Goal: Obtain resource: Download file/media

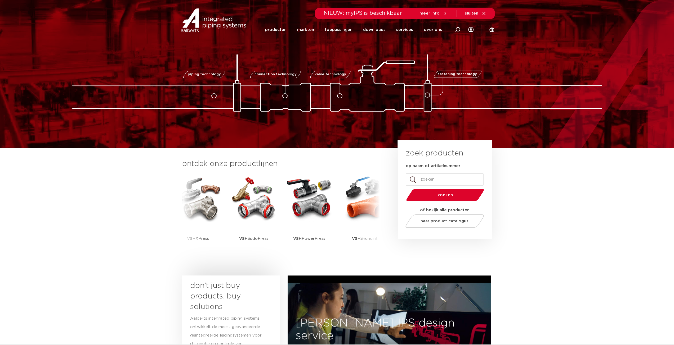
click at [607, 199] on section "ontdek onze productlijnen VSH SmartPress VSH XPress VSH SudoPress VSH PowerPres…" at bounding box center [337, 210] width 674 height 125
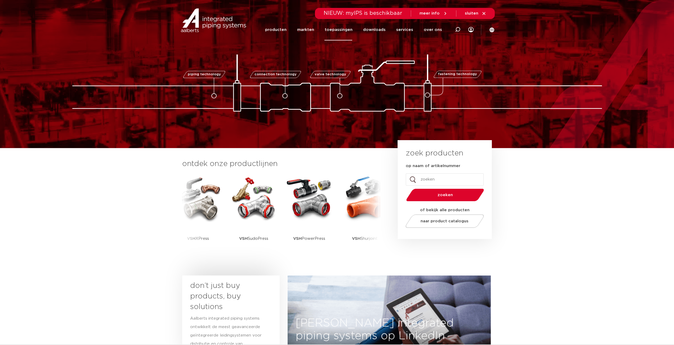
click at [339, 29] on link "toepassingen" at bounding box center [338, 29] width 28 height 21
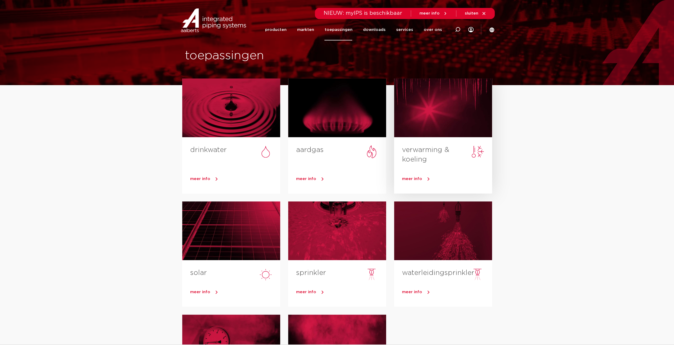
click at [459, 110] on div at bounding box center [443, 108] width 98 height 59
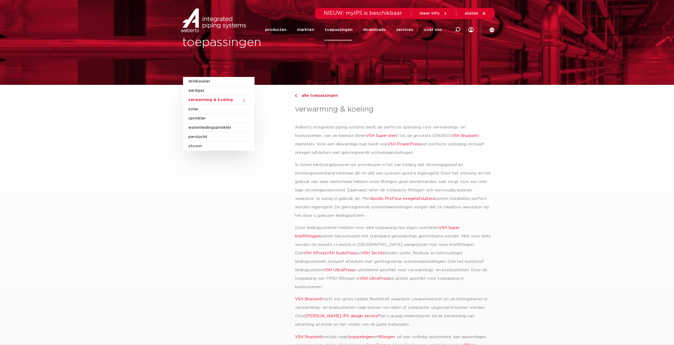
click at [561, 150] on section "drinkwater aardgas verwarming & koeling solar sprinkler waterleidingsprinkler […" at bounding box center [337, 230] width 674 height 290
click at [603, 160] on section "drinkwater aardgas verwarming & koeling solar sprinkler waterleidingsprinkler […" at bounding box center [337, 230] width 674 height 290
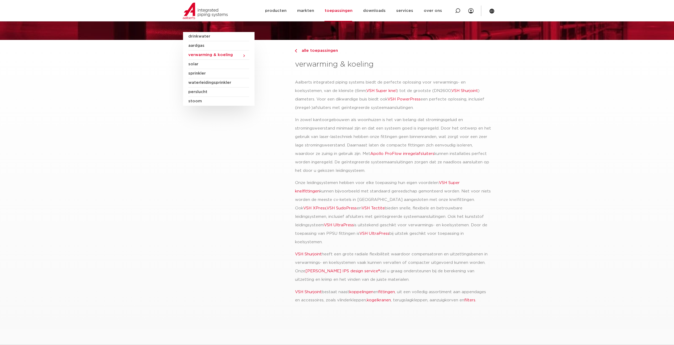
scroll to position [53, 0]
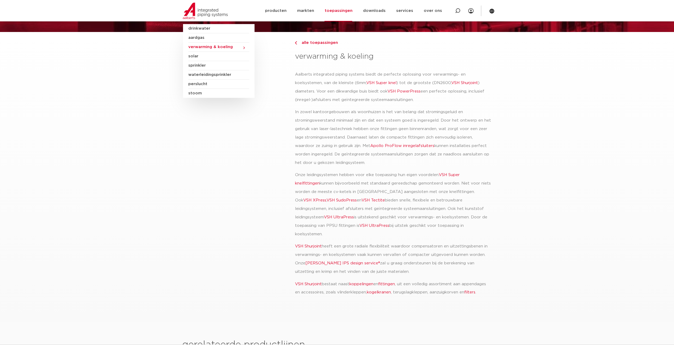
click at [538, 180] on section "drinkwater aardgas verwarming & koeling solar sprinkler waterleidingsprinkler p…" at bounding box center [337, 177] width 674 height 290
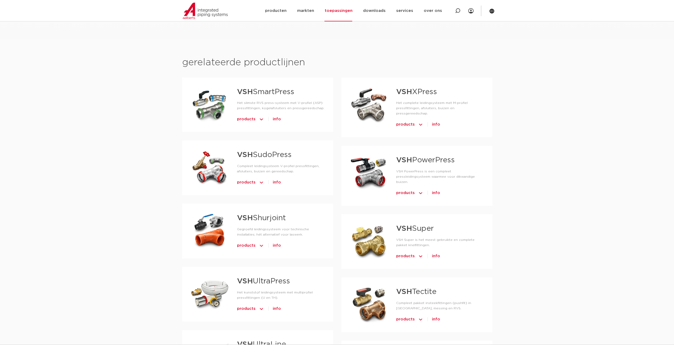
scroll to position [344, 0]
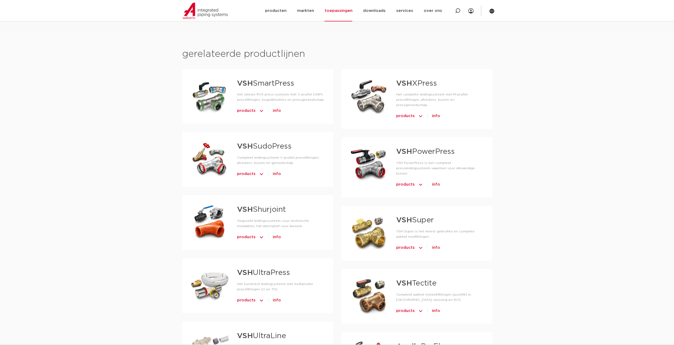
click at [556, 168] on div "gerelateerde productlijnen​ VSH SmartPress Het slimste RVS press-systeem met V-…" at bounding box center [337, 230] width 674 height 398
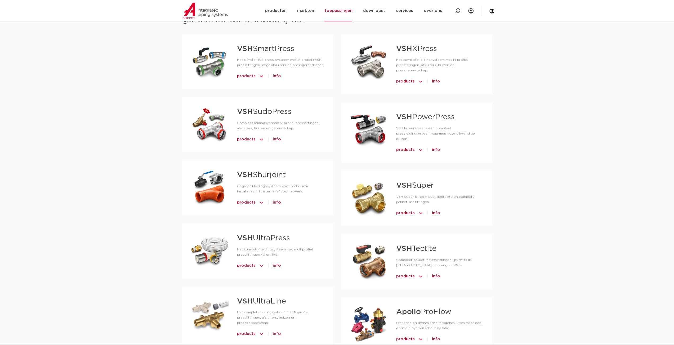
scroll to position [371, 0]
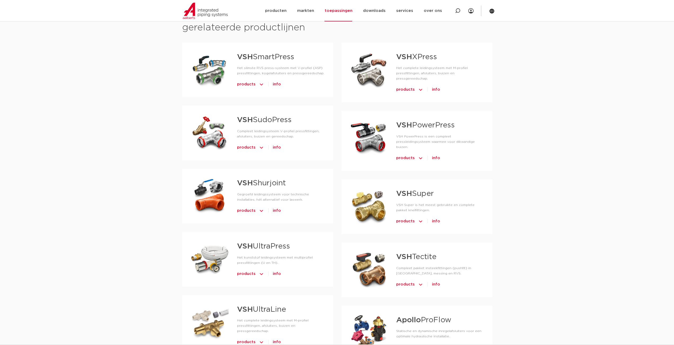
click at [436, 85] on span "info" at bounding box center [436, 89] width 8 height 8
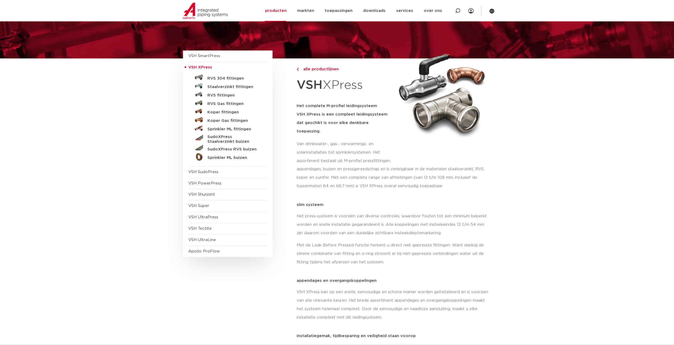
scroll to position [53, 0]
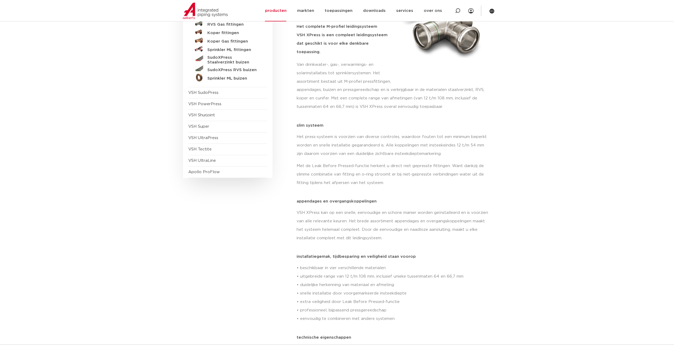
scroll to position [132, 0]
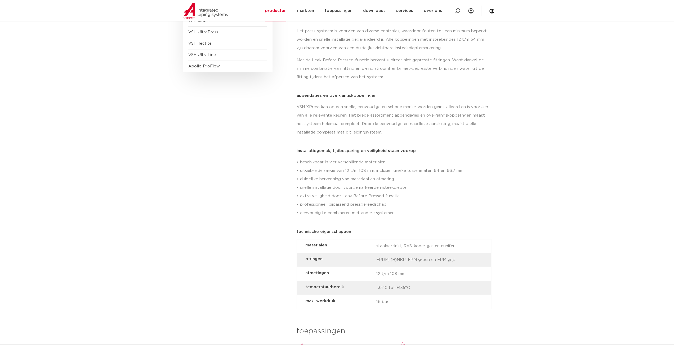
scroll to position [238, 0]
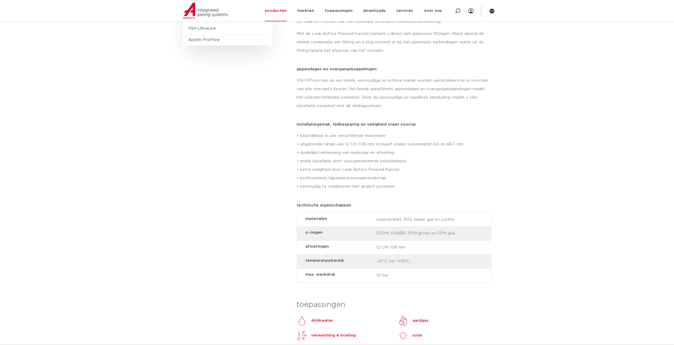
click at [553, 175] on div "VSH SmartPress afsluiters VSH XPress" at bounding box center [337, 297] width 674 height 900
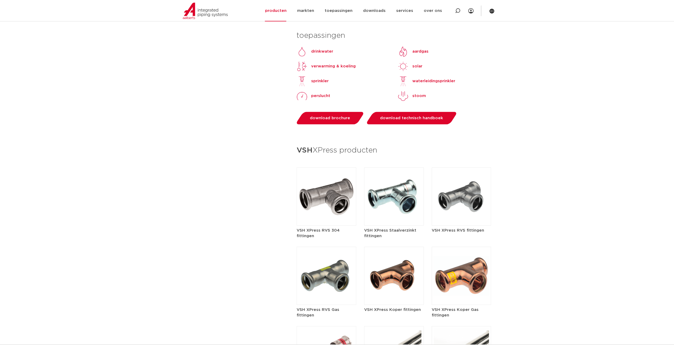
scroll to position [503, 0]
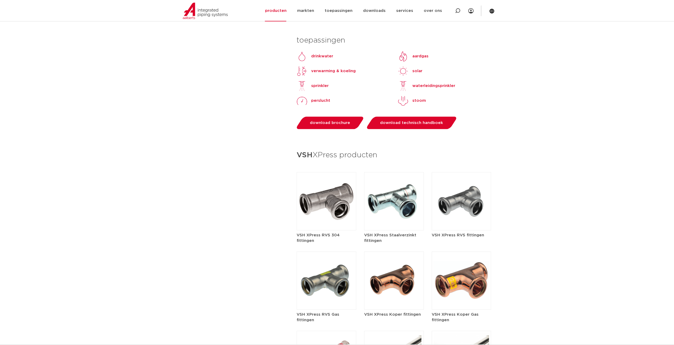
click at [552, 175] on div "VSH SmartPress afsluiters VSH XPress" at bounding box center [337, 32] width 674 height 900
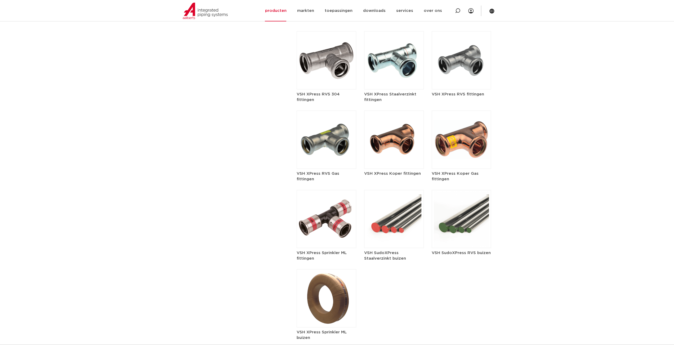
scroll to position [662, 0]
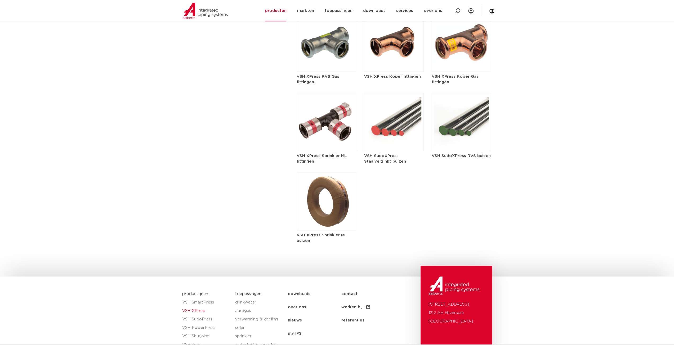
scroll to position [810, 0]
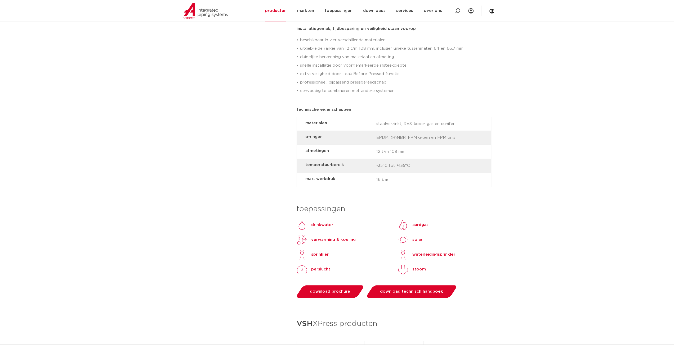
scroll to position [413, 0]
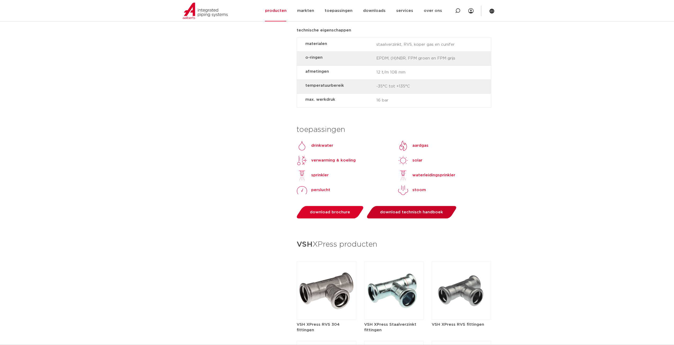
click at [419, 206] on link "download technisch handboek" at bounding box center [411, 212] width 92 height 12
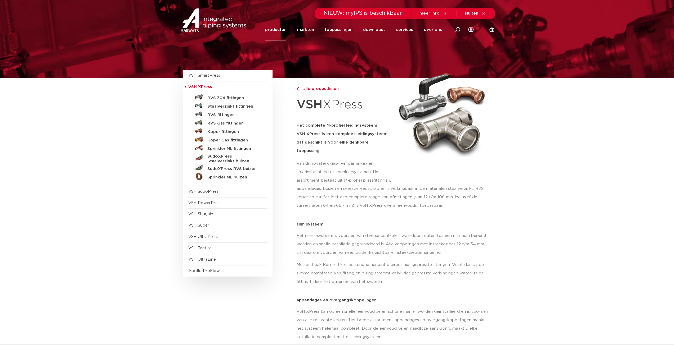
scroll to position [0, 0]
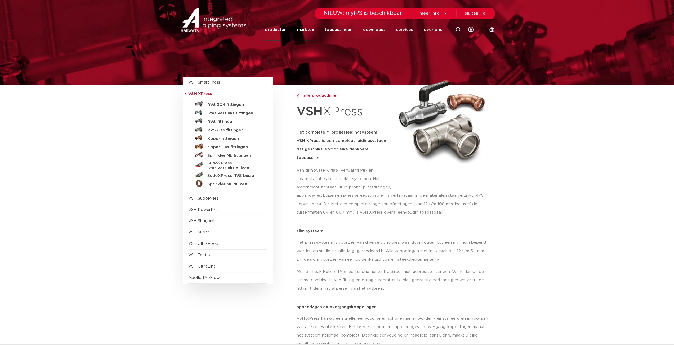
click at [309, 29] on link "markten" at bounding box center [305, 29] width 17 height 21
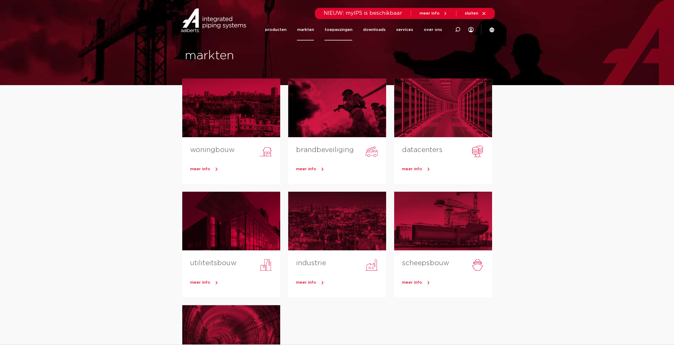
click at [343, 30] on link "toepassingen" at bounding box center [338, 29] width 28 height 21
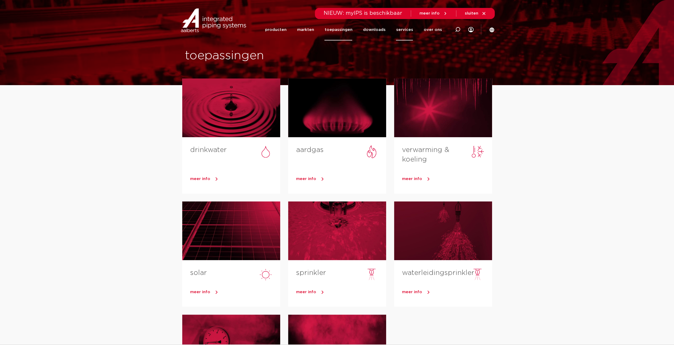
click at [411, 26] on link "services" at bounding box center [404, 29] width 17 height 21
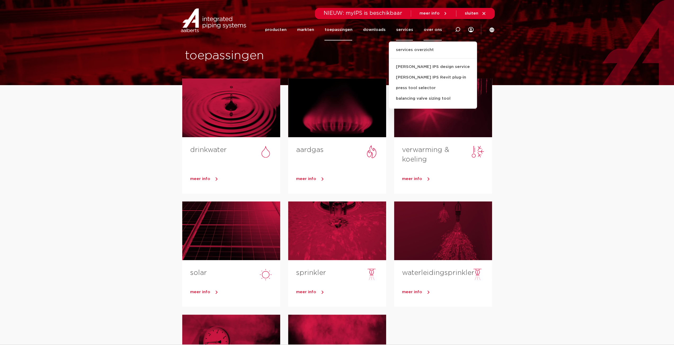
click at [433, 30] on link "over ons" at bounding box center [432, 29] width 18 height 21
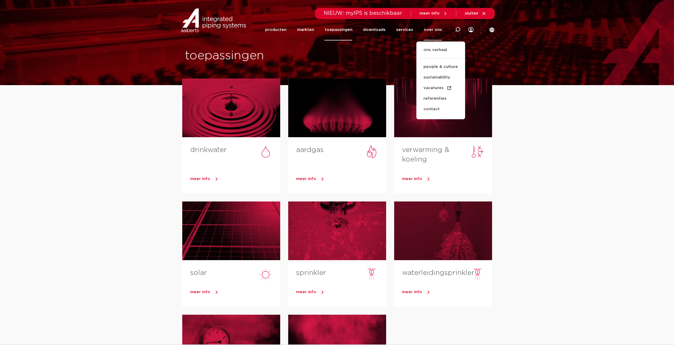
click at [476, 14] on span "sluiten" at bounding box center [470, 13] width 13 height 4
